Goal: Check status

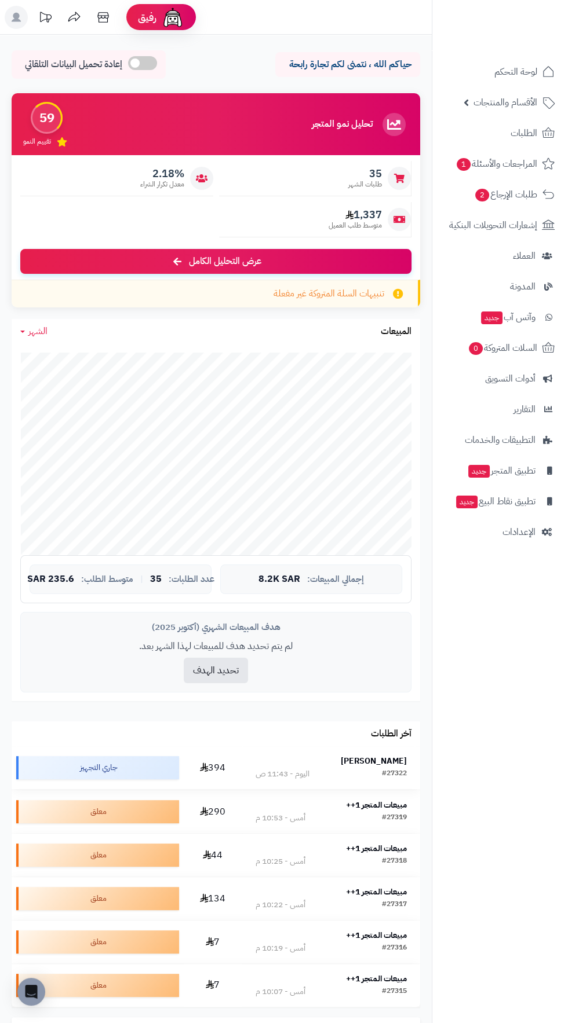
click at [389, 764] on strong "خالد محمد" at bounding box center [374, 761] width 66 height 12
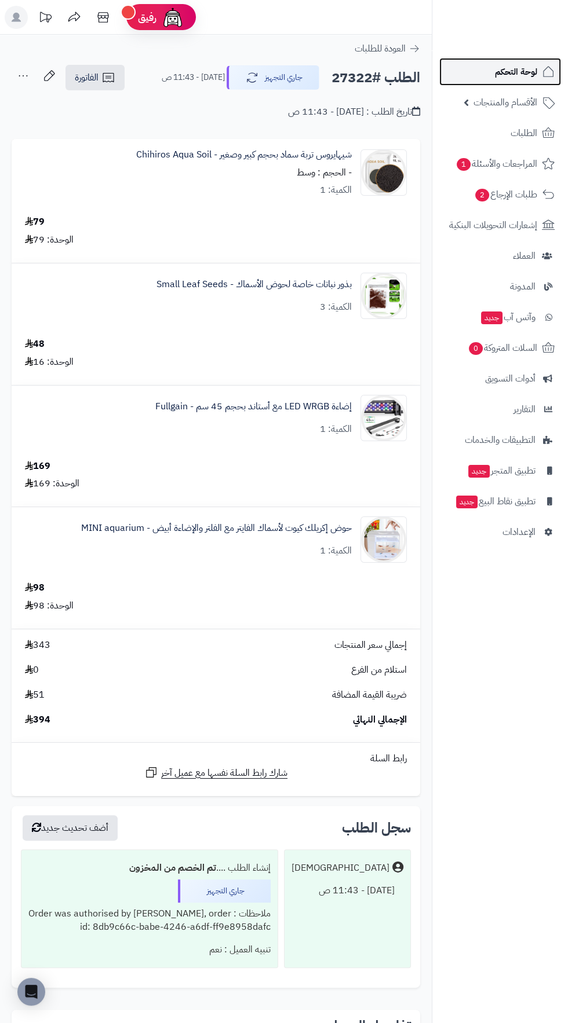
click at [517, 75] on span "لوحة التحكم" at bounding box center [516, 72] width 42 height 16
